Goal: Navigation & Orientation: Find specific page/section

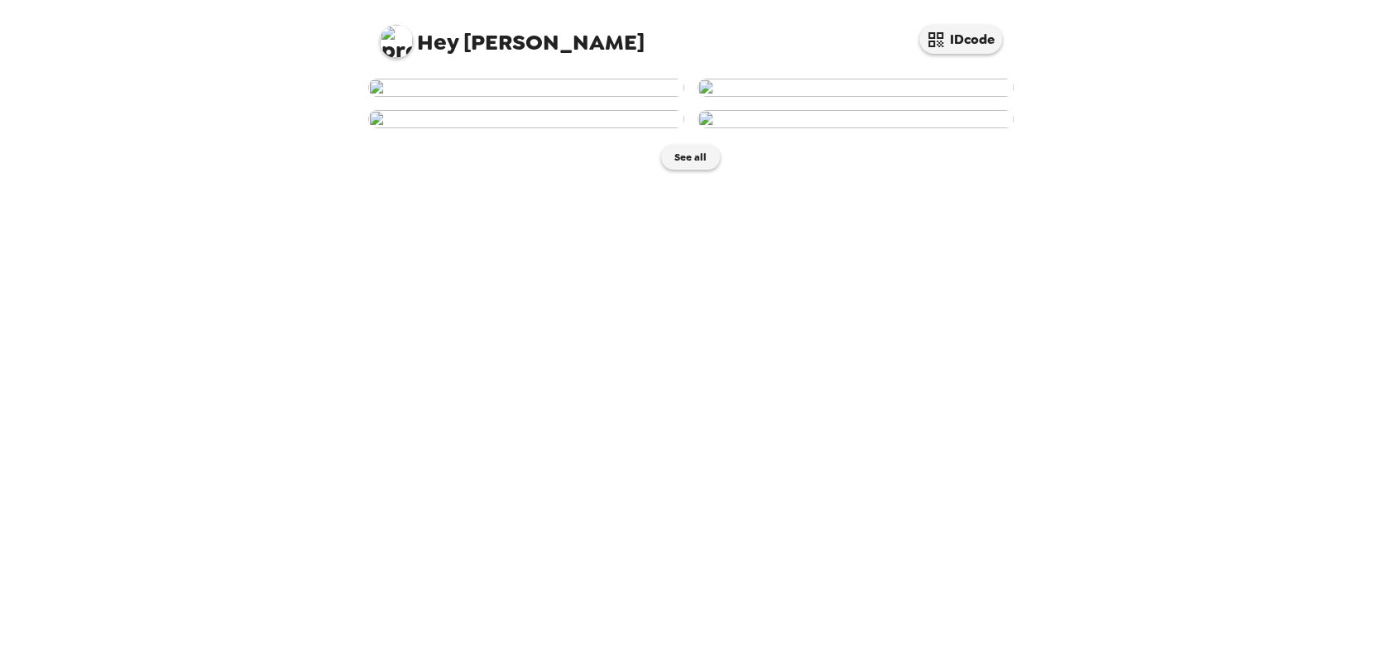
click at [551, 97] on img at bounding box center [526, 88] width 316 height 18
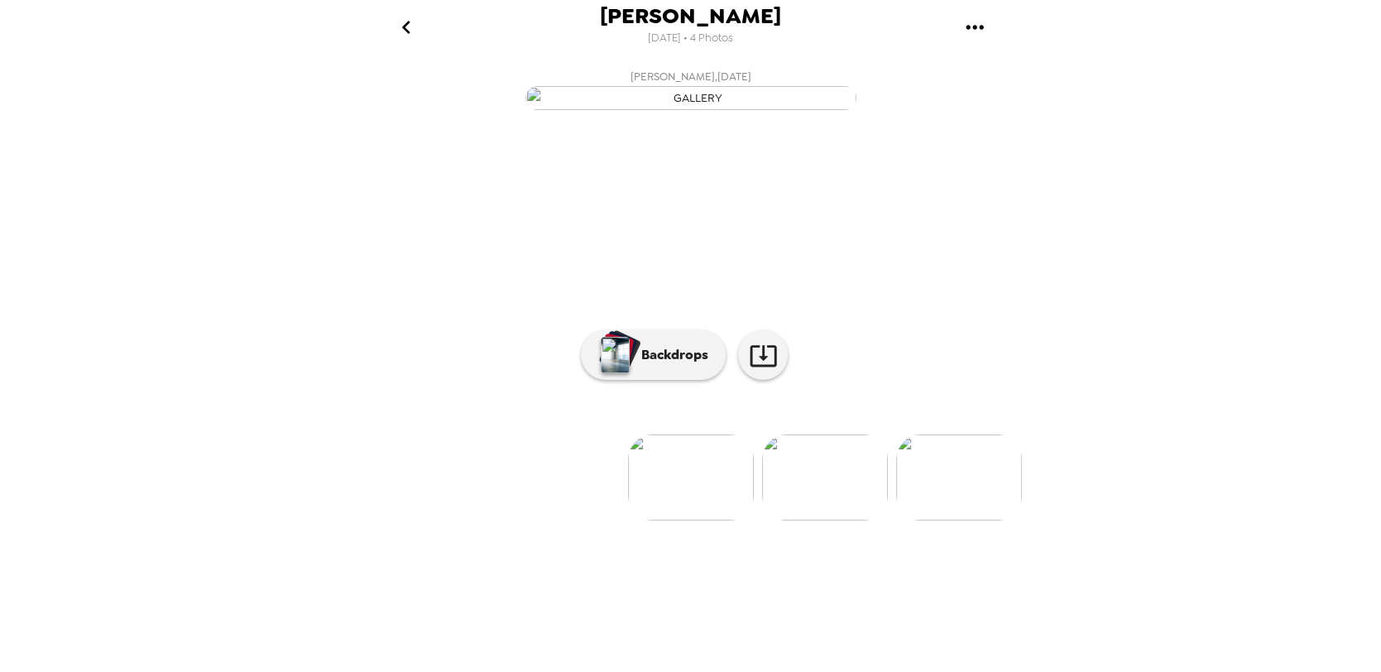
click at [832, 520] on img at bounding box center [825, 477] width 126 height 86
click at [548, 520] on img at bounding box center [559, 477] width 126 height 86
click at [762, 370] on icon at bounding box center [763, 355] width 29 height 29
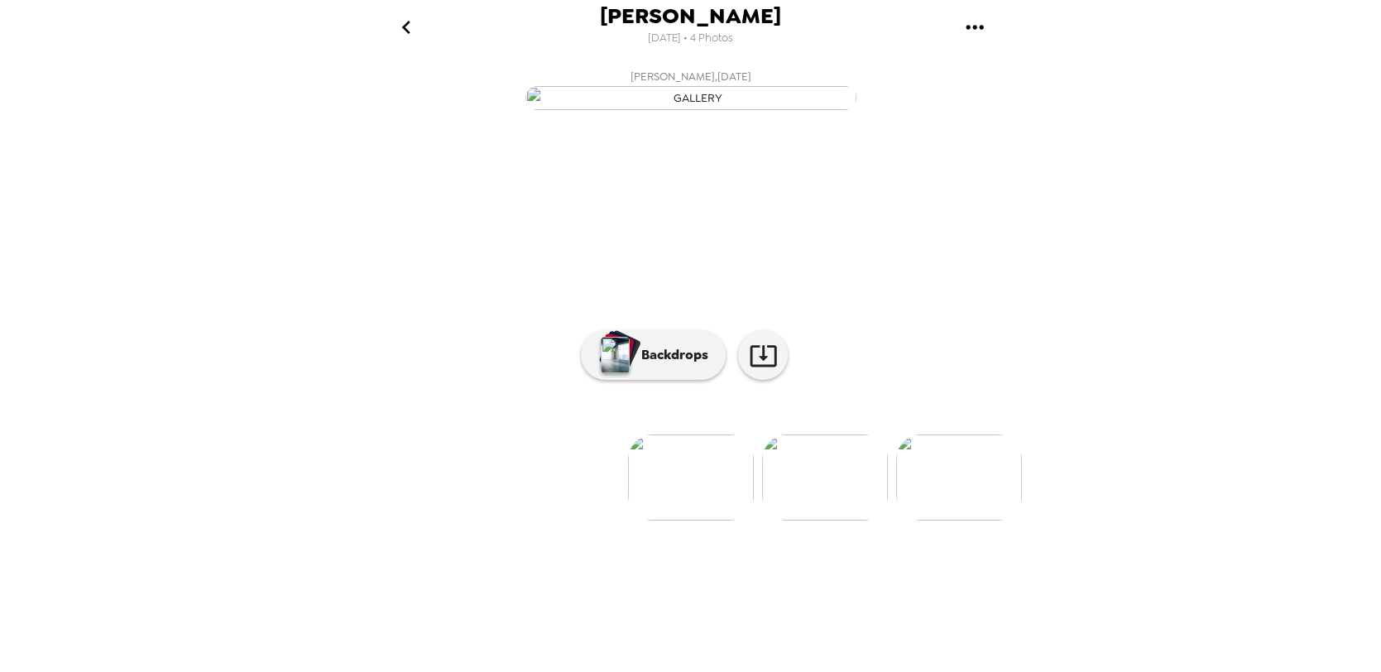
click at [1349, 44] on div "[PERSON_NAME] [DATE] • 4 Photos [PERSON_NAME] , [DATE] [PERSON_NAME] , [DATE] […" at bounding box center [690, 336] width 1381 height 672
click at [669, 365] on p "Backdrops" at bounding box center [670, 355] width 75 height 20
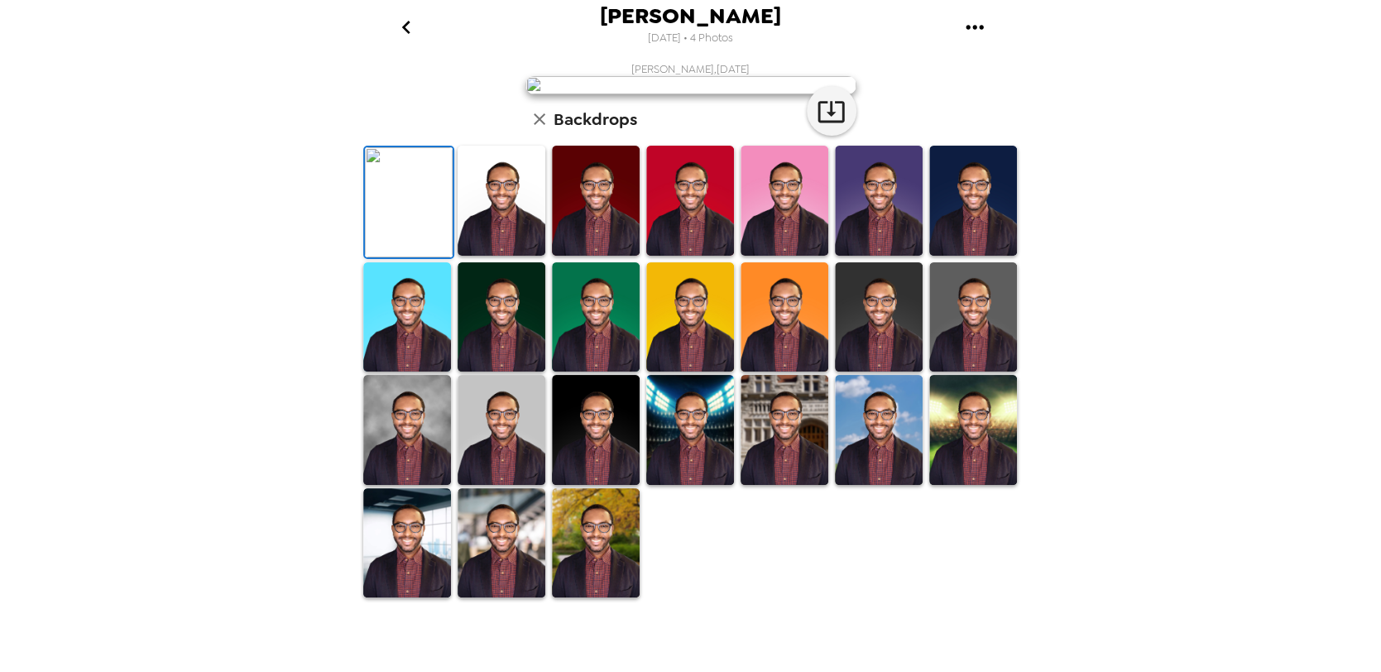
scroll to position [331, 0]
click at [603, 569] on img at bounding box center [596, 543] width 88 height 110
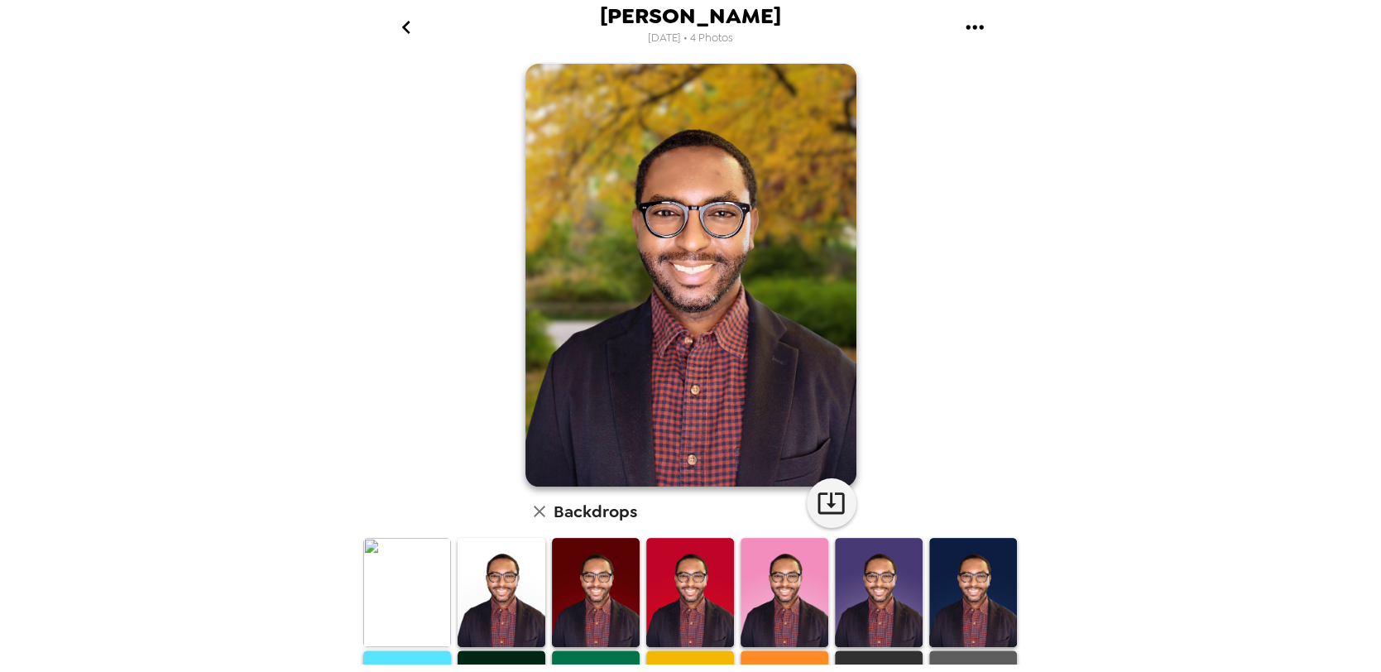
scroll to position [0, 0]
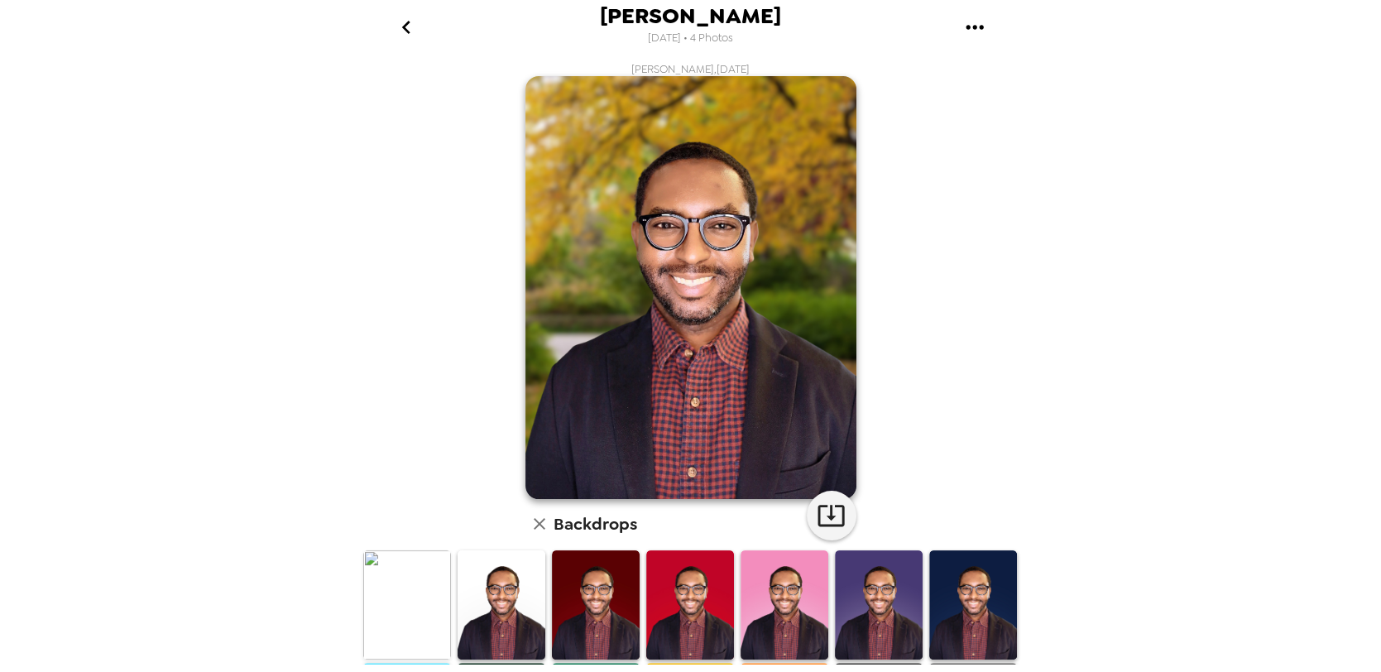
click at [742, 261] on img at bounding box center [690, 287] width 331 height 423
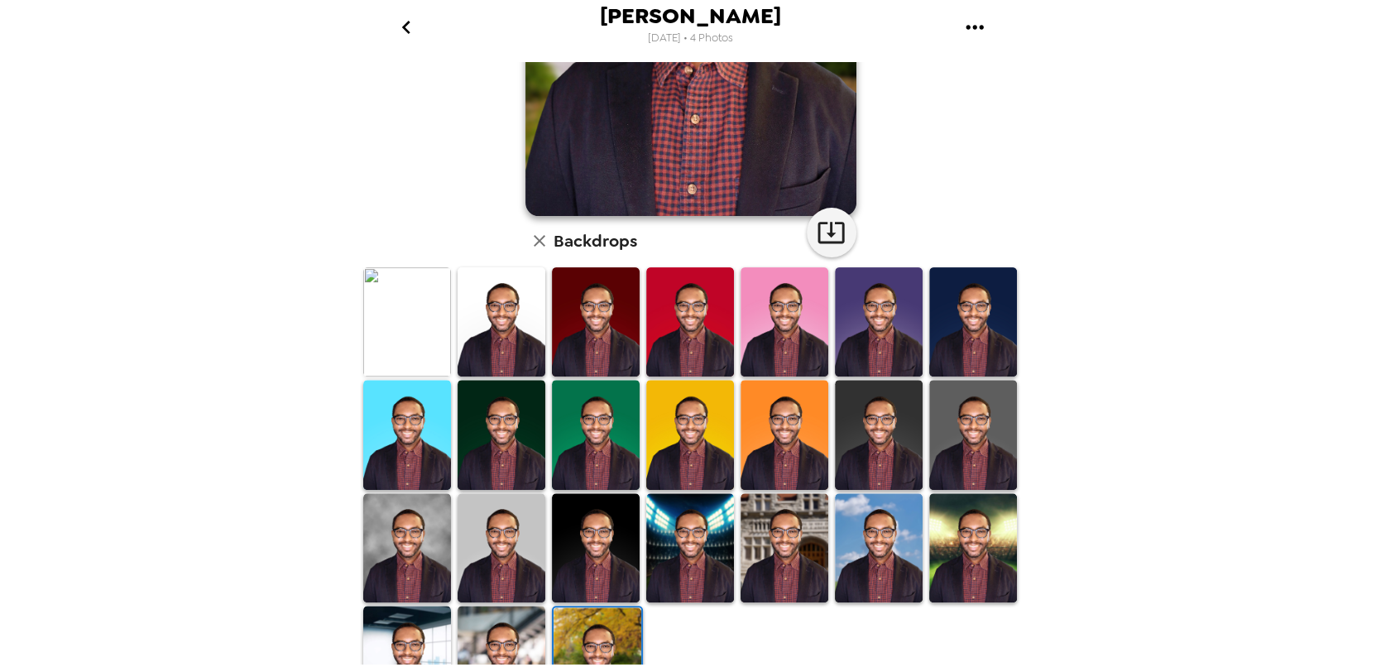
scroll to position [330, 0]
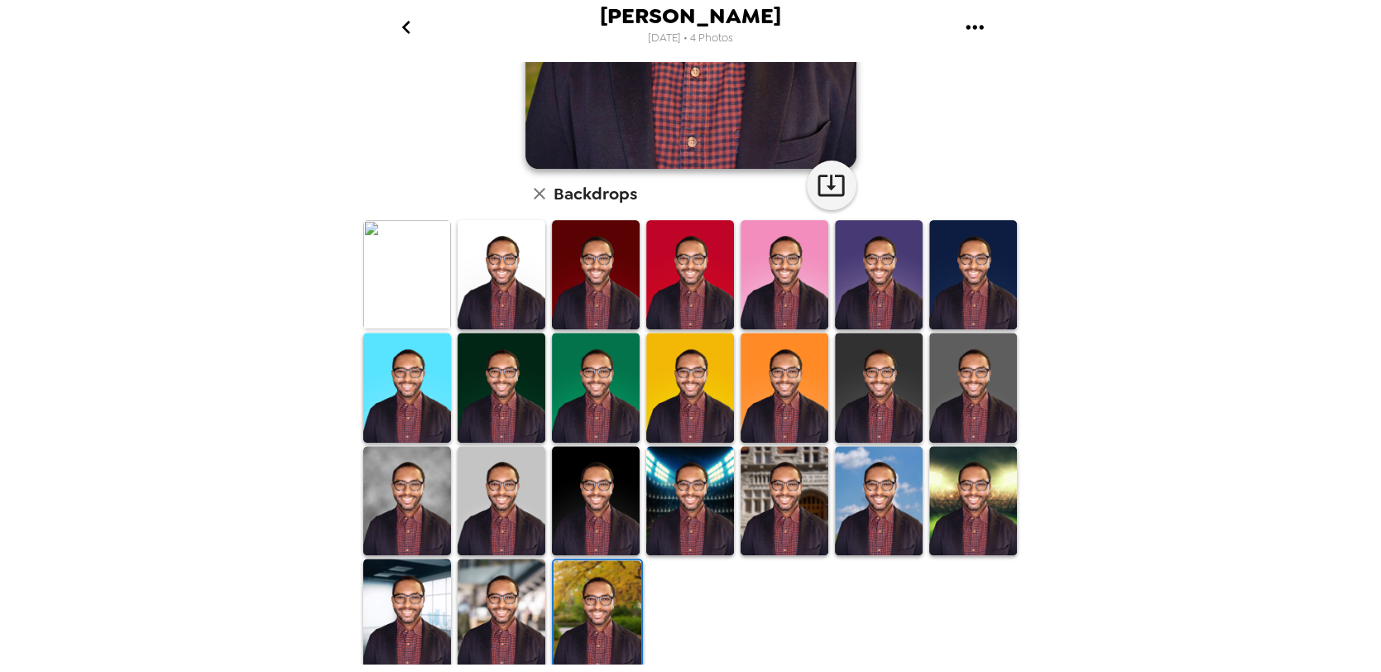
drag, startPoint x: 378, startPoint y: 571, endPoint x: 635, endPoint y: 374, distance: 324.0
click at [379, 569] on img at bounding box center [407, 613] width 88 height 110
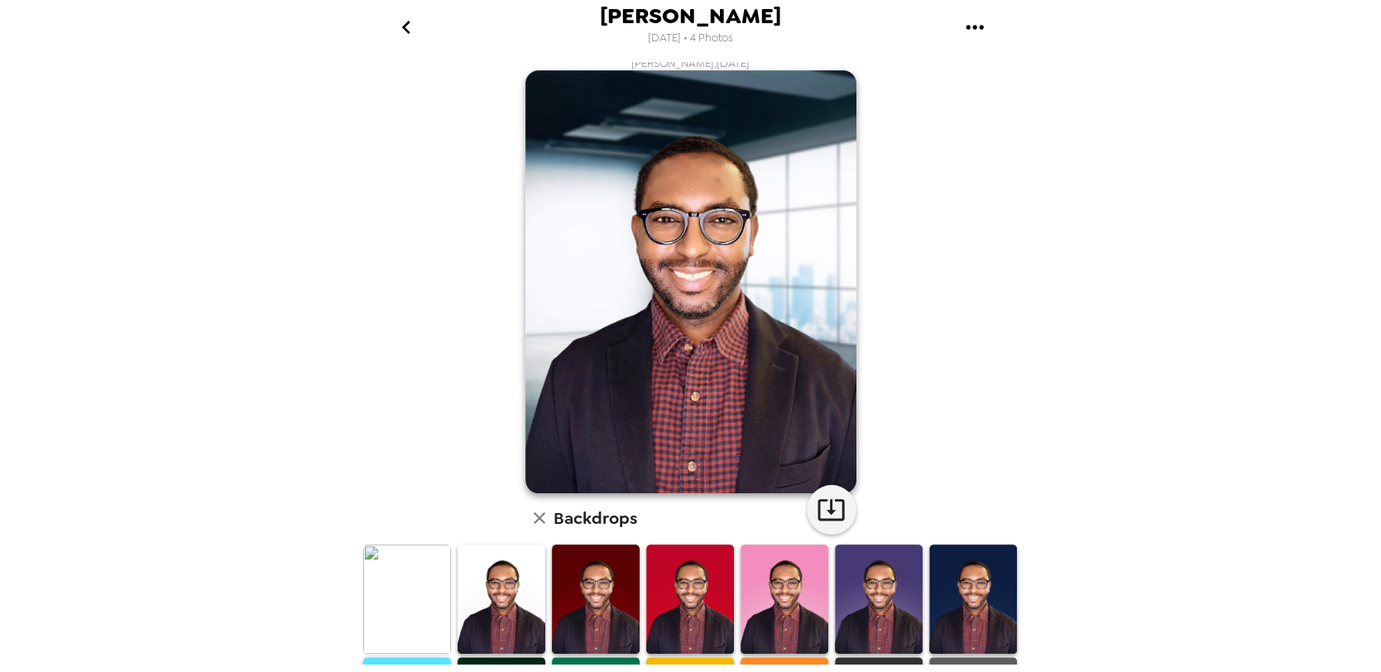
scroll to position [0, 0]
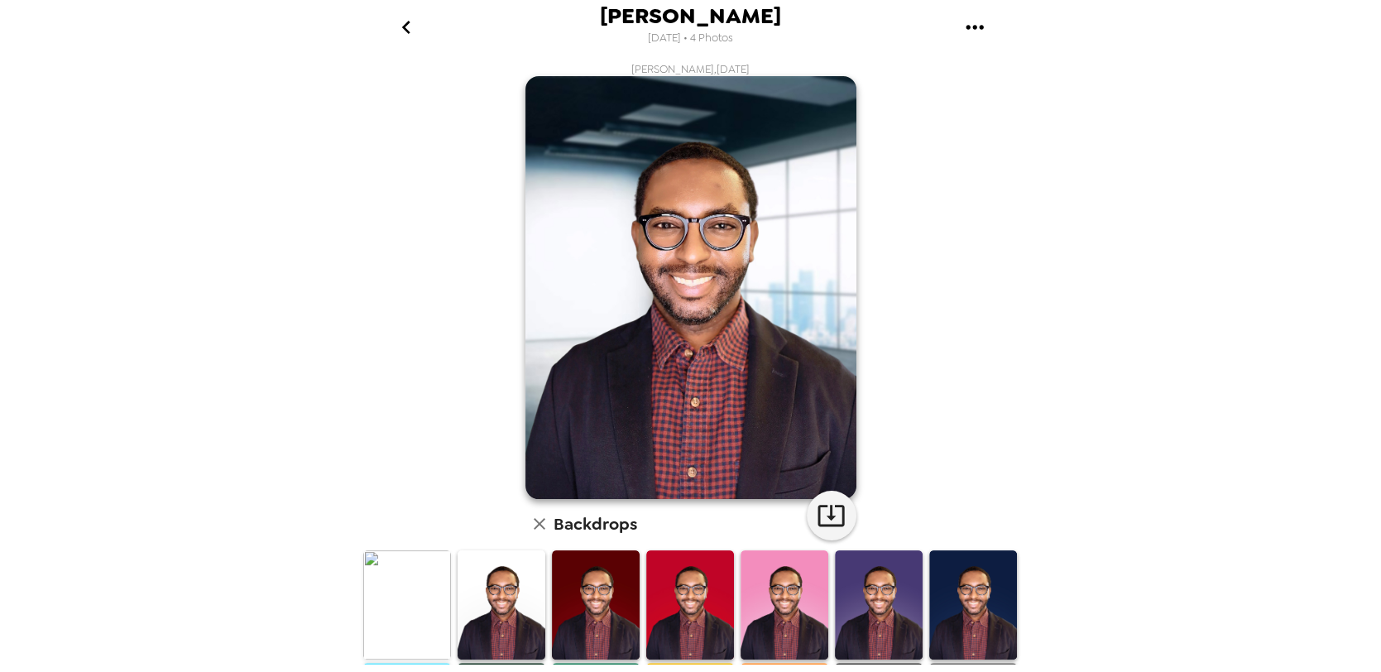
click at [728, 338] on img at bounding box center [690, 287] width 331 height 423
click at [710, 327] on img at bounding box center [690, 287] width 331 height 423
click at [921, 333] on div "[PERSON_NAME] , [DATE] Backdrops" at bounding box center [691, 533] width 662 height 942
